Goal: Task Accomplishment & Management: Complete application form

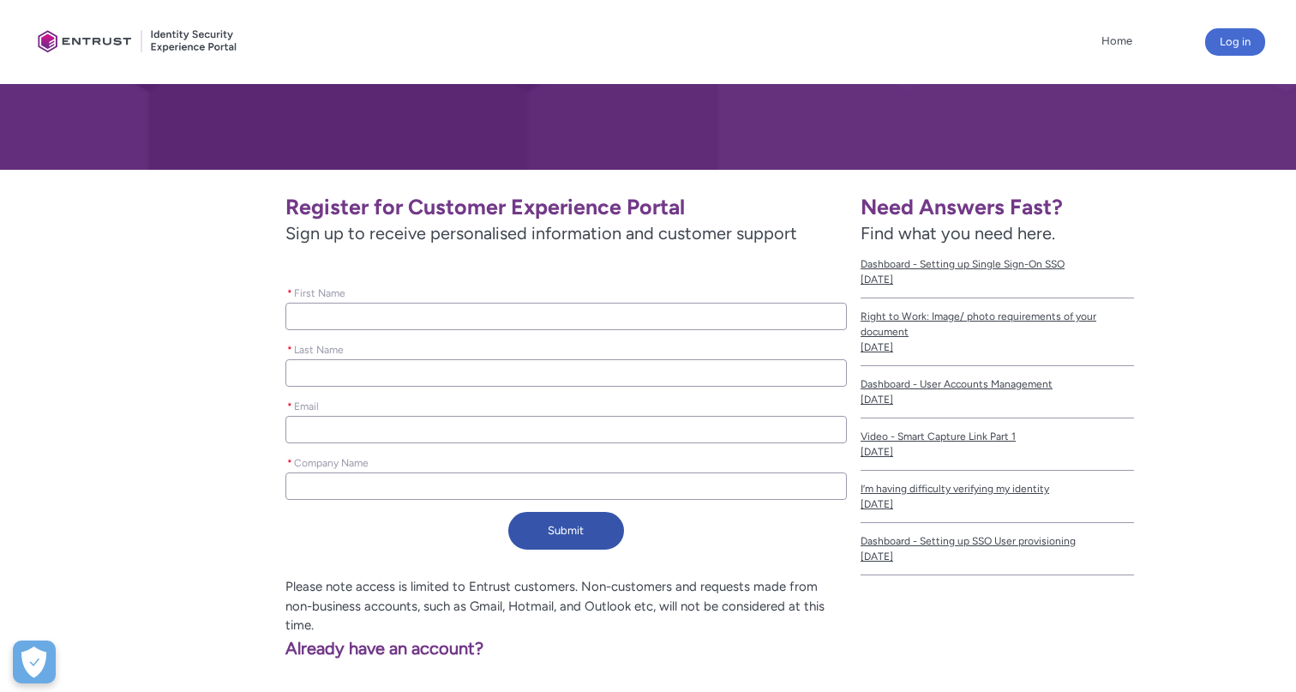
scroll to position [153, 0]
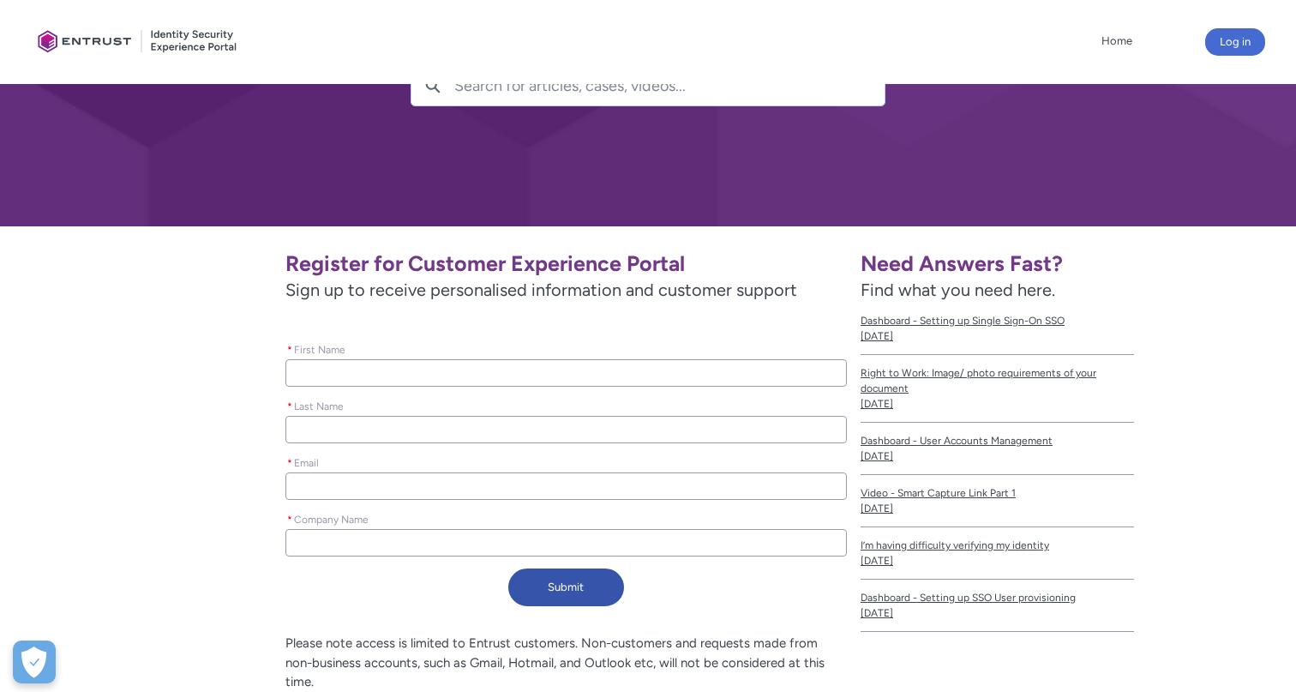
click at [515, 370] on input "* First Name" at bounding box center [565, 372] width 561 height 27
type lightning-primitive-input-simple "H"
type input "H"
type lightning-primitive-input-simple "Hi"
type input "Hi"
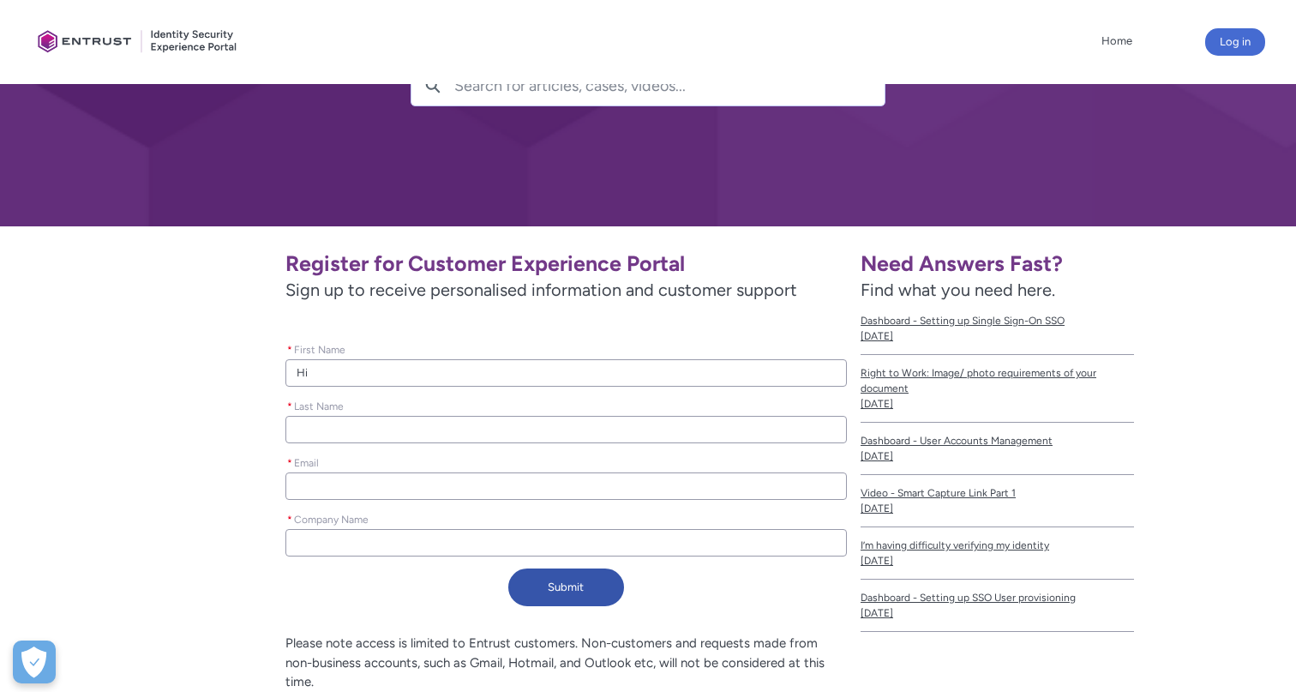
type lightning-primitive-input-simple "Hin"
type input "Hin"
type lightning-primitive-input-simple "Hino"
type input "Hino"
type lightning-primitive-input-simple "Hinoa"
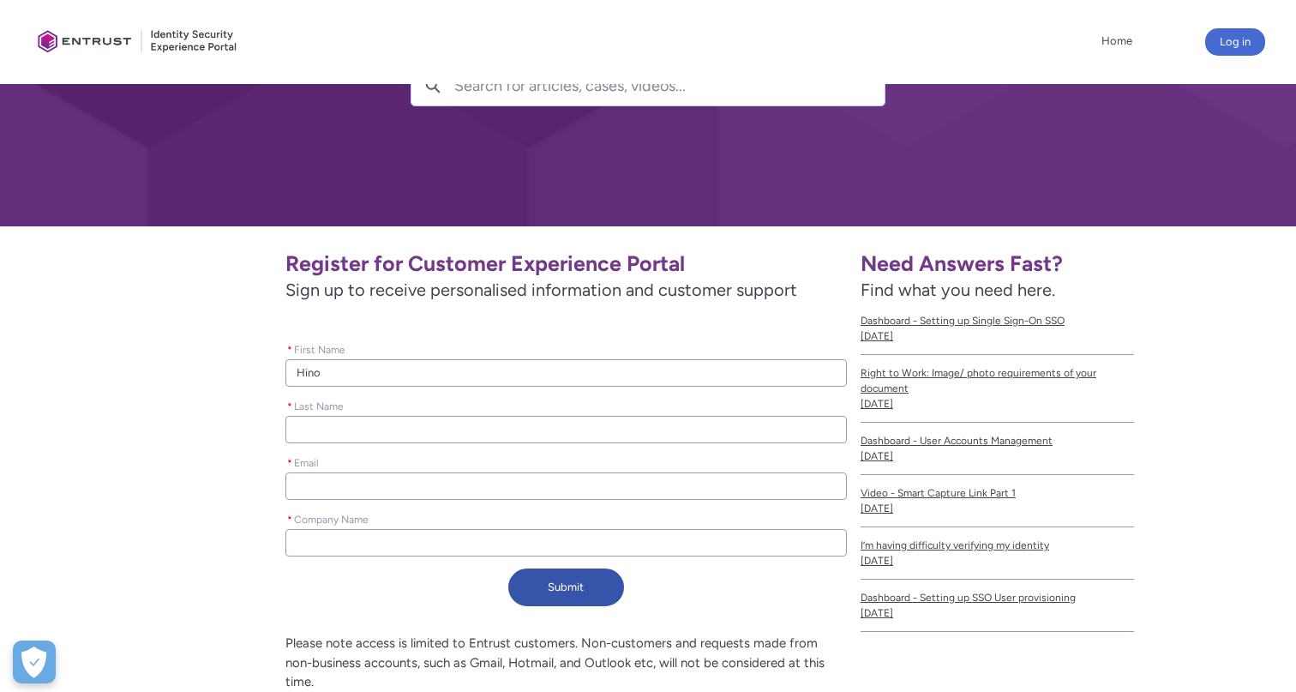
type input "Hinoa"
type lightning-primitive-input-simple "Hino"
type input "Hino"
type lightning-primitive-input-simple "Hinor"
type input "Hinor"
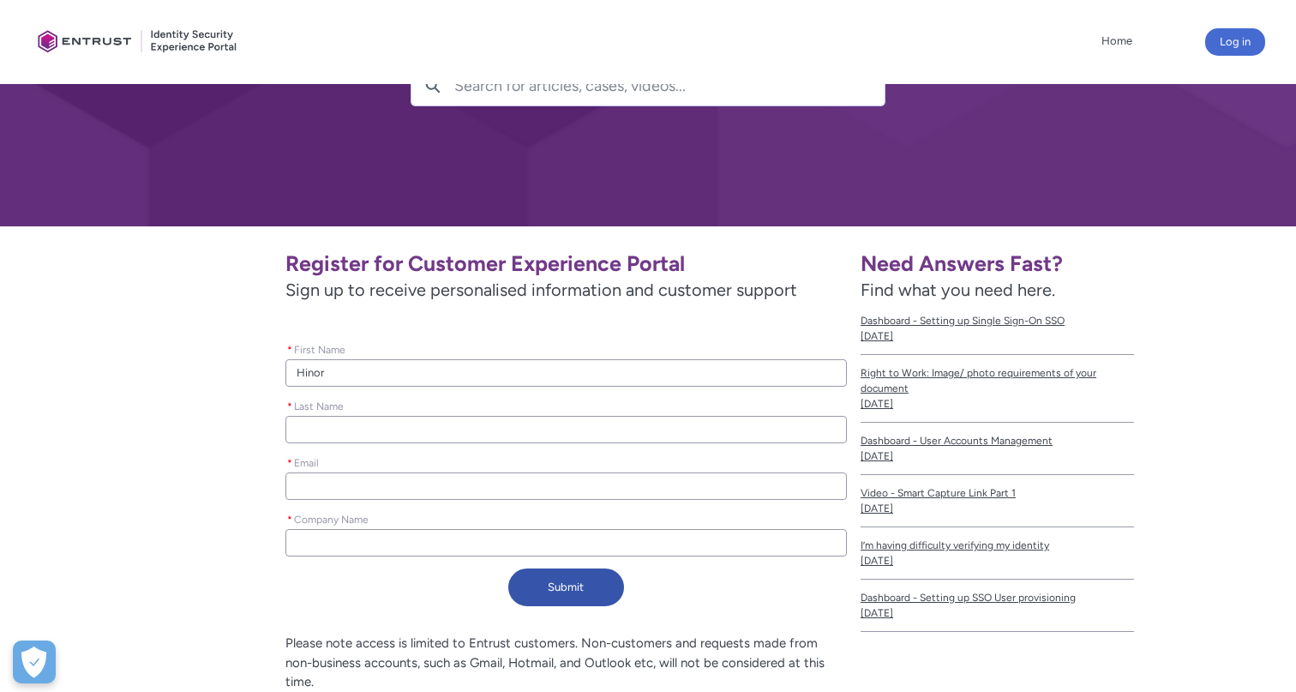
type lightning-primitive-input-simple "Hinora"
type input "Hinora"
type lightning-primitive-input-simple "M"
type input "M"
type lightning-primitive-input-simple "Ma"
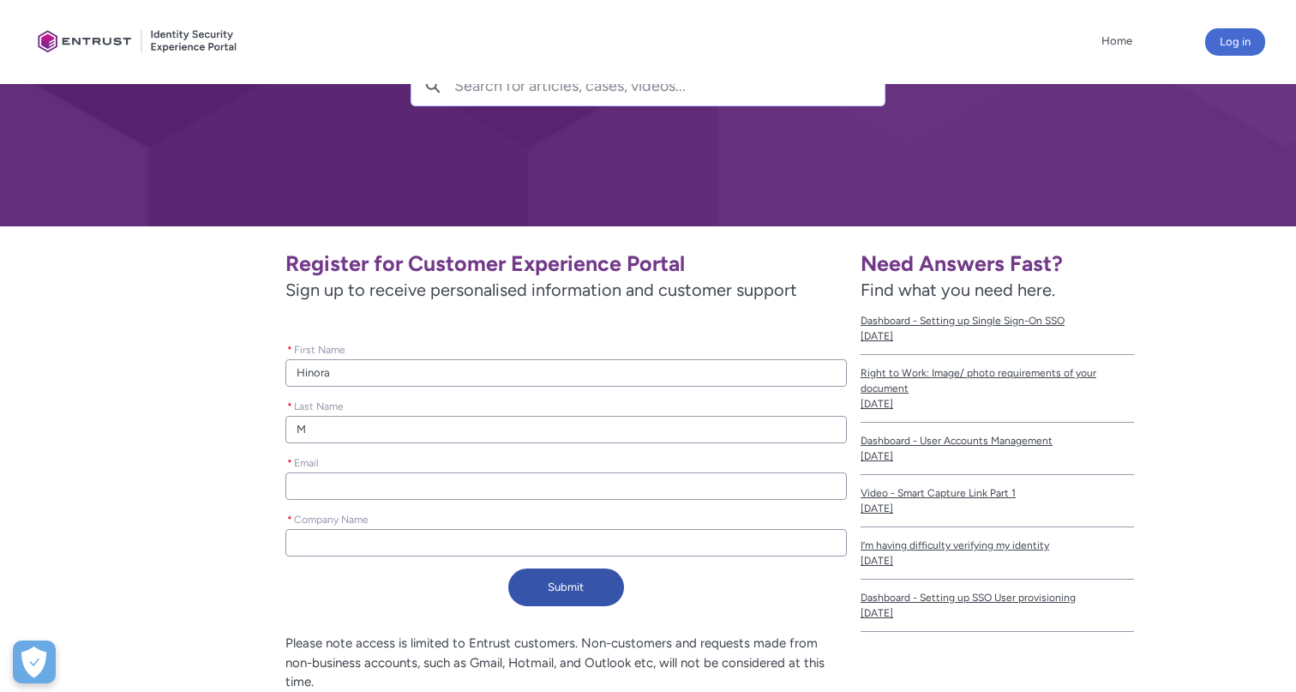
type input "Ma"
type lightning-primitive-input-simple "Mai"
type input "Mai"
click at [509, 479] on input "* Email" at bounding box center [565, 485] width 561 height 27
paste input "Maihuu22091998@"
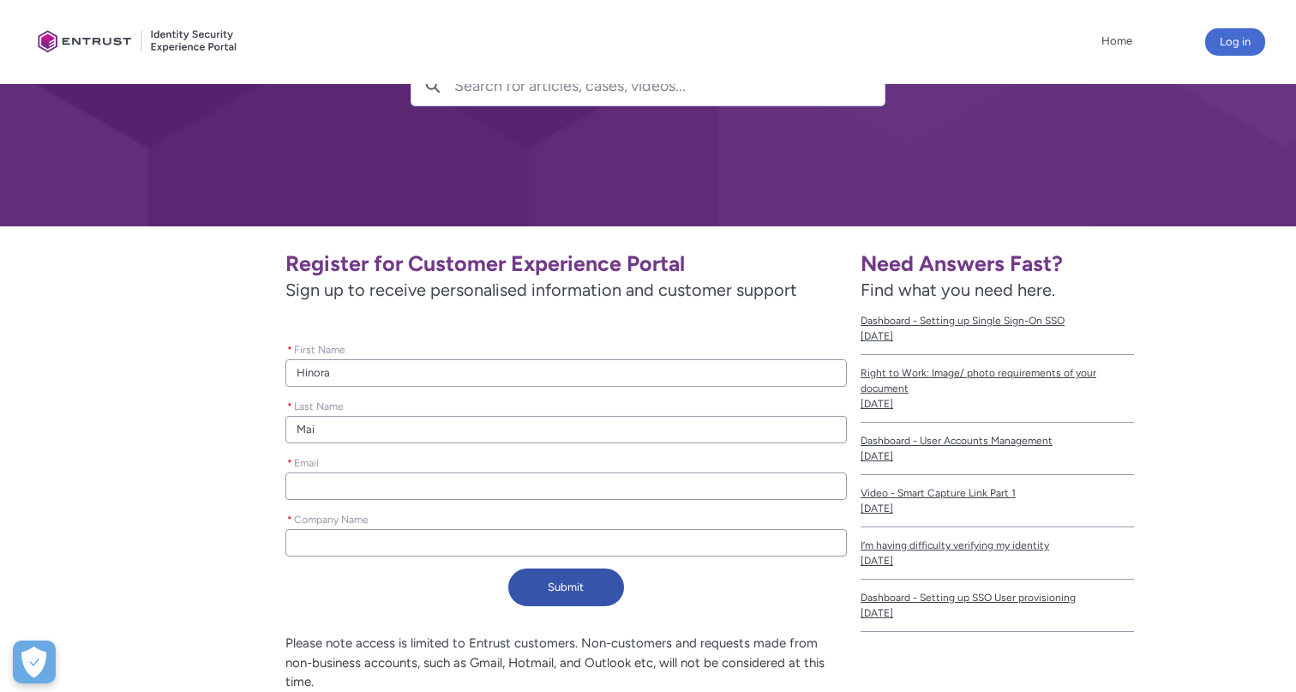
type lightning-primitive-input-simple "Maihuu22091998@"
type input "Maihuu22091998@"
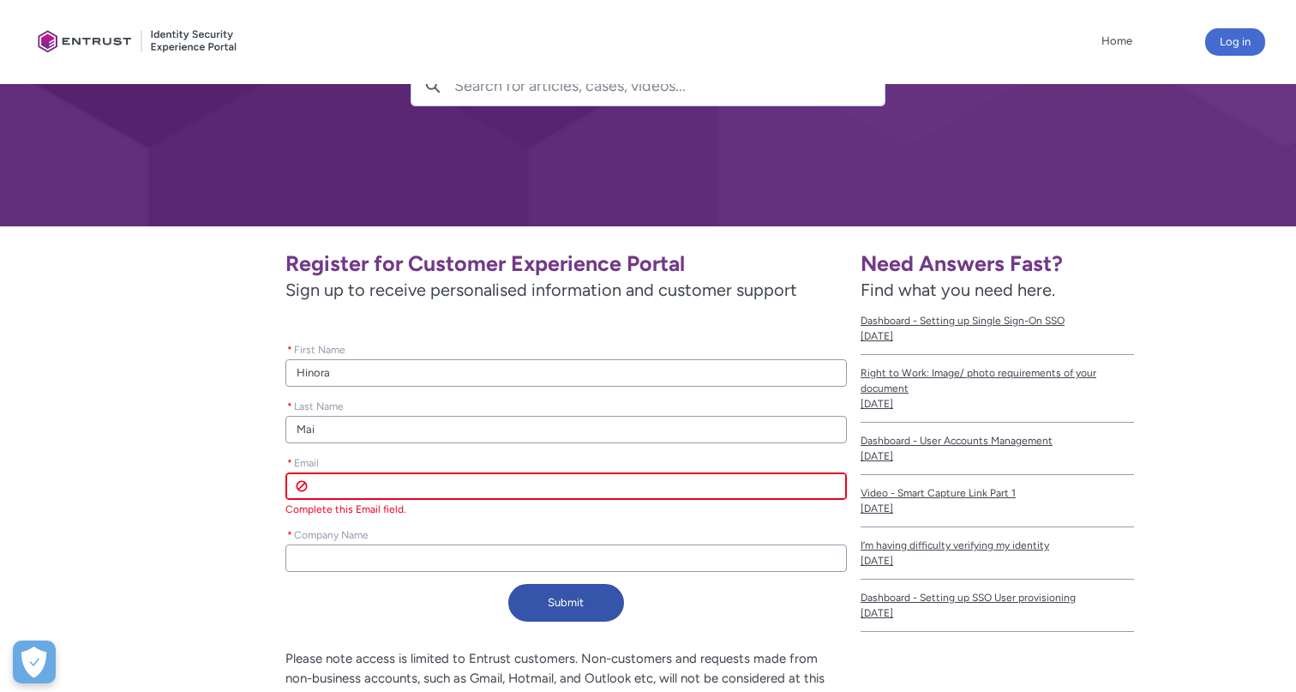
paste input "[PERSON_NAME][EMAIL_ADDRESS][DOMAIN_NAME]"
type lightning-primitive-input-simple "[PERSON_NAME][EMAIL_ADDRESS][DOMAIN_NAME]"
type input "[PERSON_NAME][EMAIL_ADDRESS][DOMAIN_NAME]"
click at [452, 554] on input "* Company Name" at bounding box center [565, 557] width 561 height 27
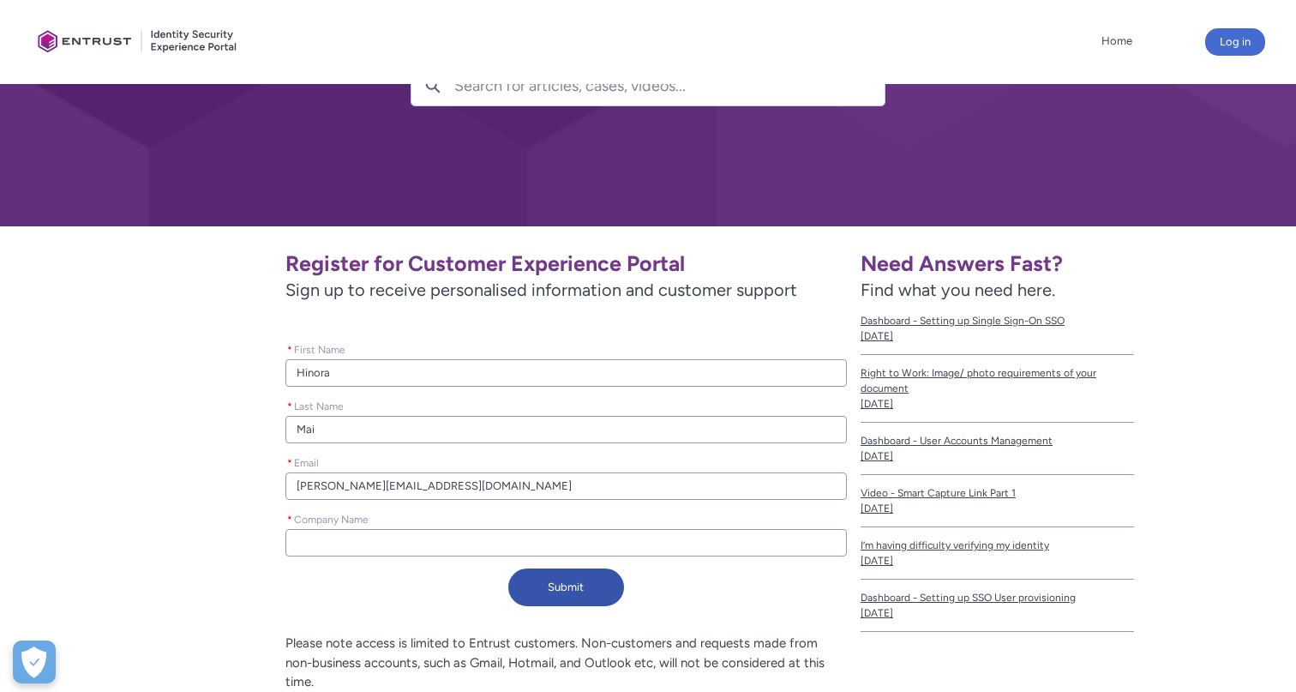
type lightning-primitive-input-simple "C"
type input "C"
type lightning-primitive-input-simple "Cy"
type input "Cy"
type lightning-primitive-input-simple "Cyb"
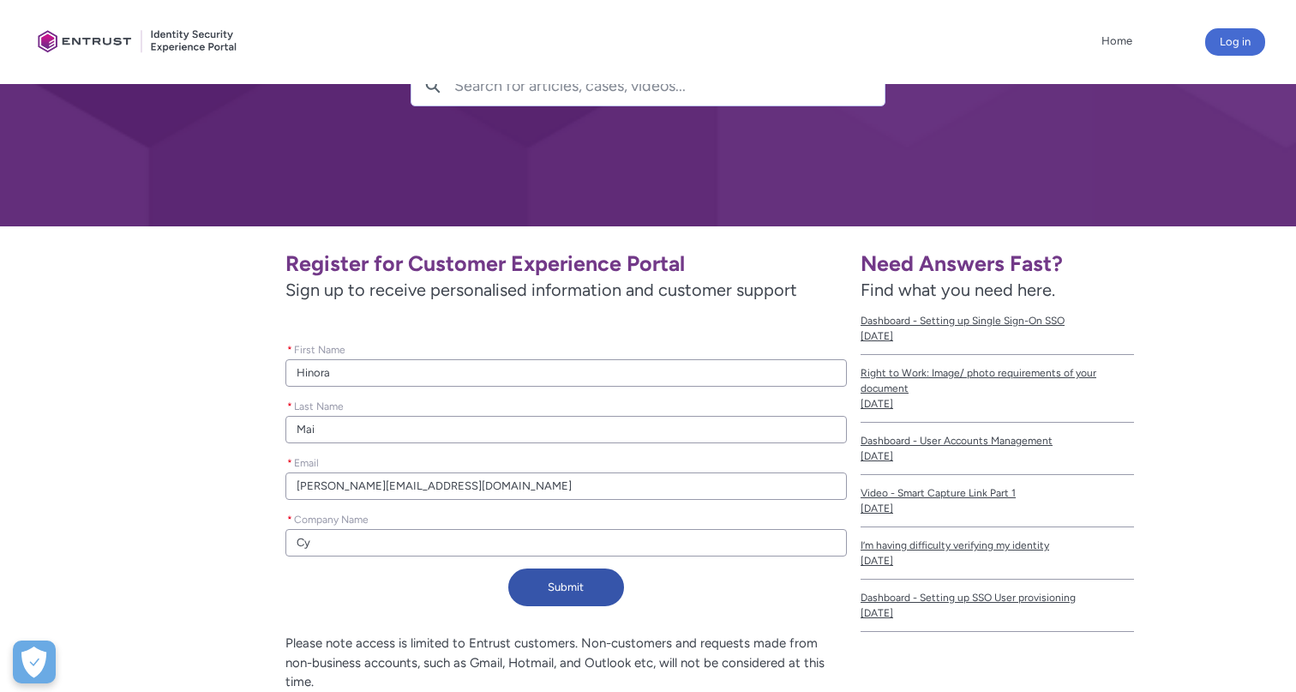
type input "Cyb"
type lightning-primitive-input-simple "Cybe"
type input "Cybe"
type lightning-primitive-input-simple "Cyber"
type input "Cyber"
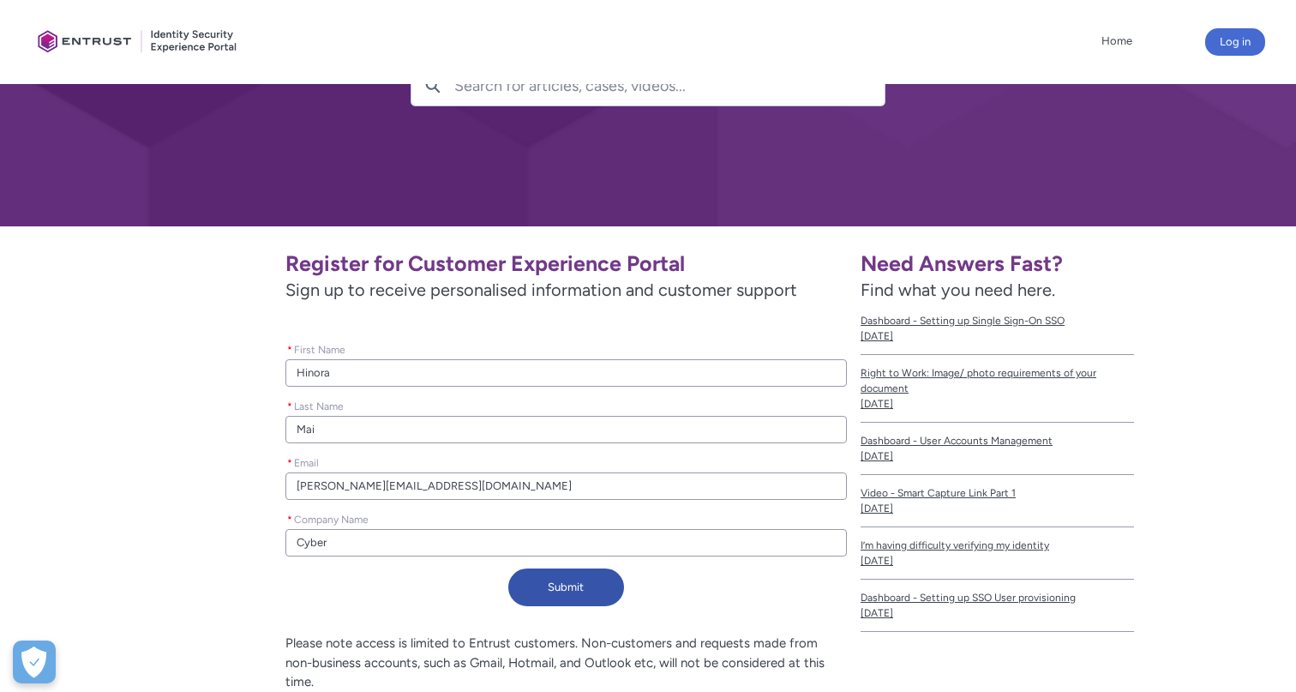
type lightning-primitive-input-simple "Cyberb"
type input "Cyberb"
type lightning-primitive-input-simple "Cyberba"
type input "Cyberba"
type lightning-primitive-input-simple "Cyberbay"
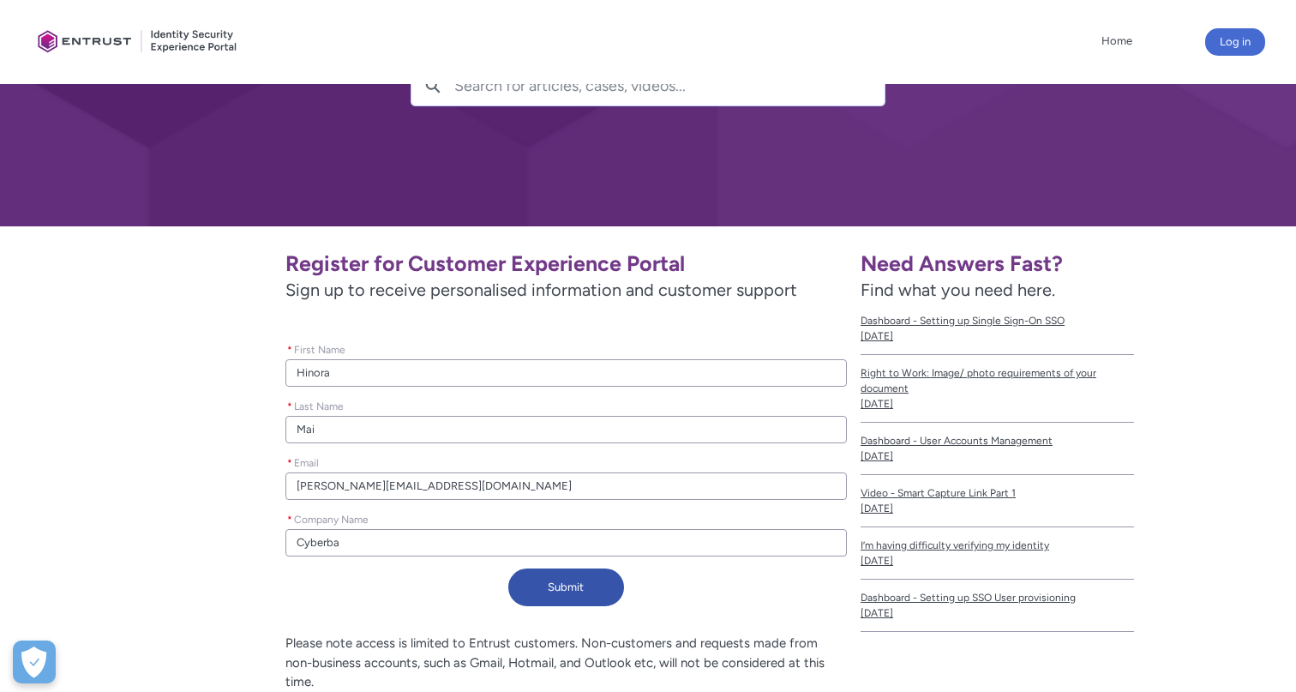
type input "Cyberbay"
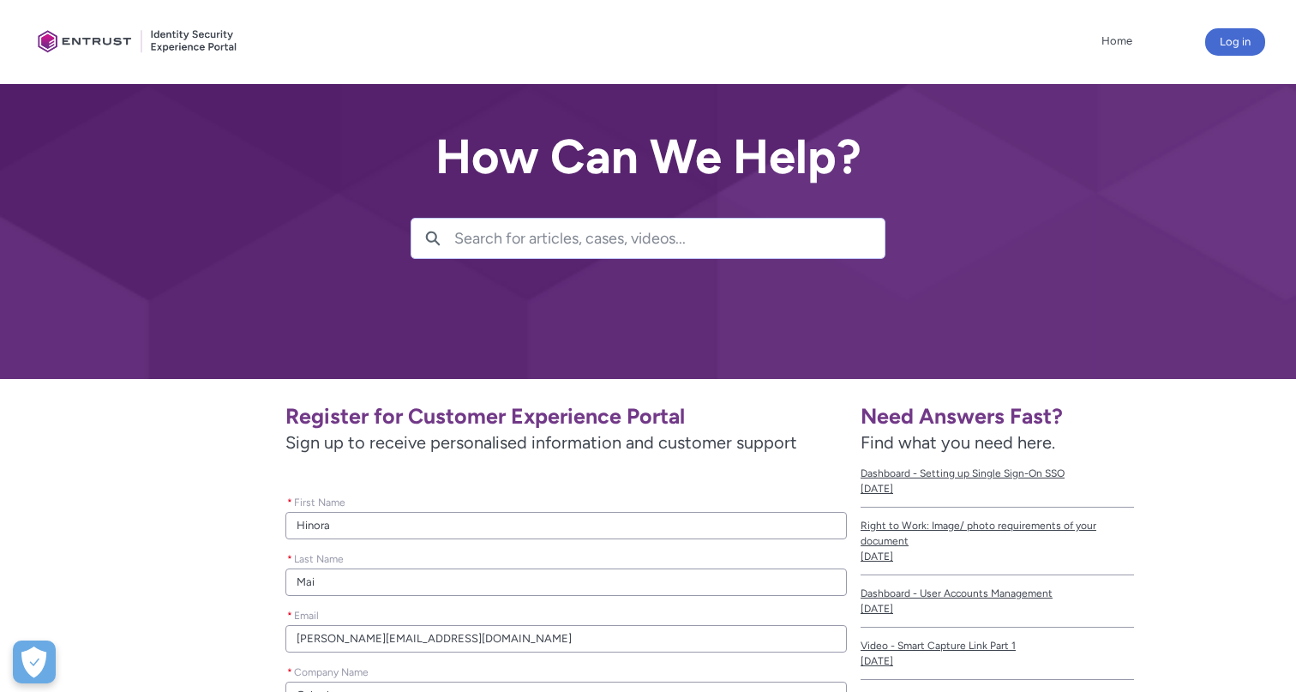
scroll to position [342, 0]
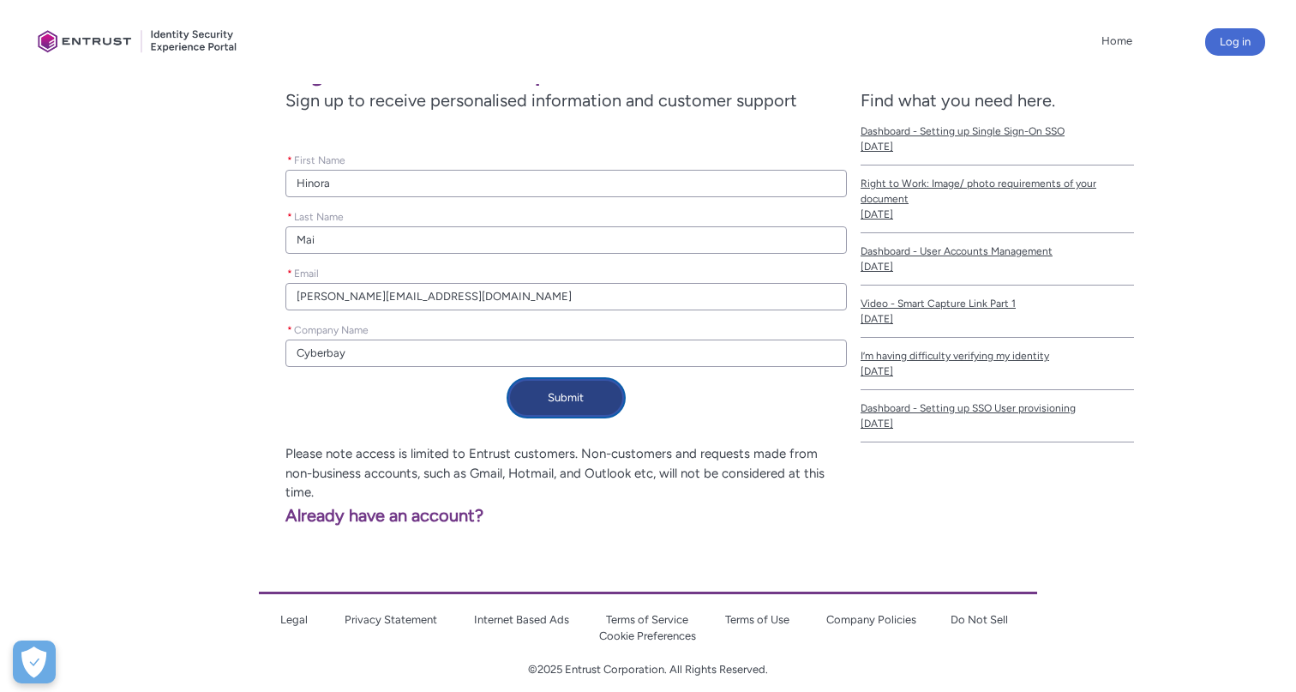
click at [572, 405] on button "Submit" at bounding box center [566, 398] width 116 height 38
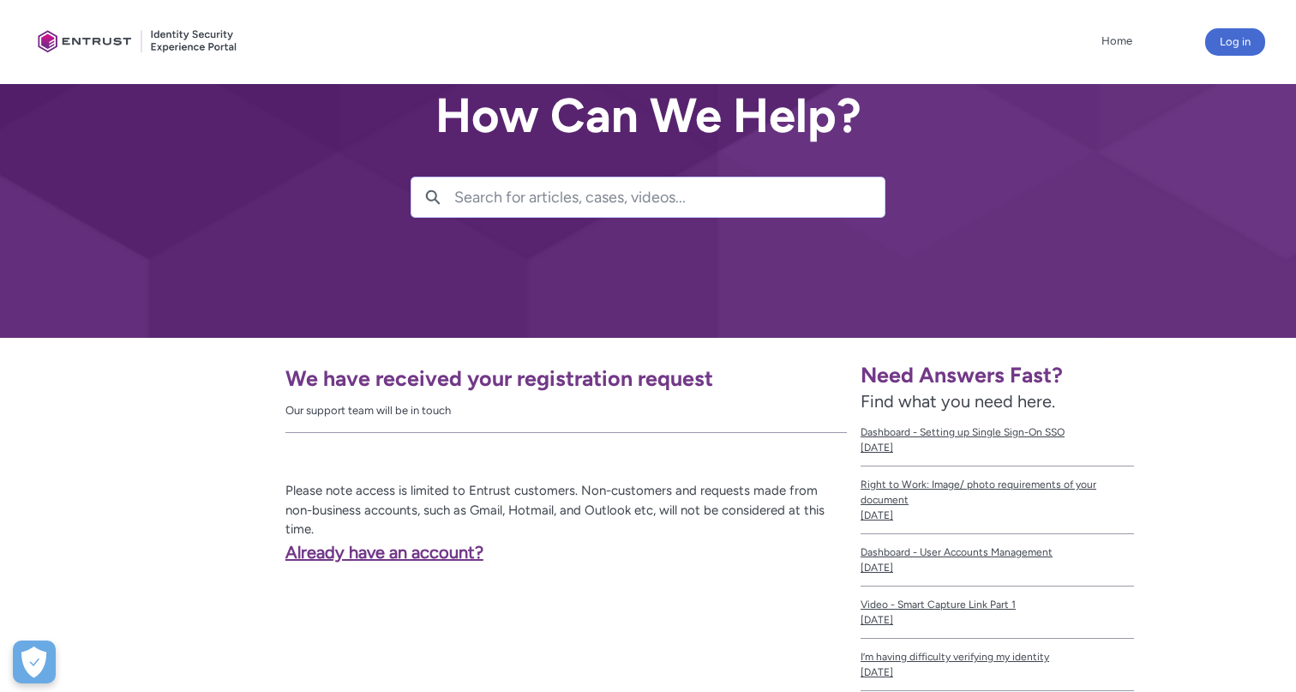
scroll to position [0, 0]
